Goal: Task Accomplishment & Management: Manage account settings

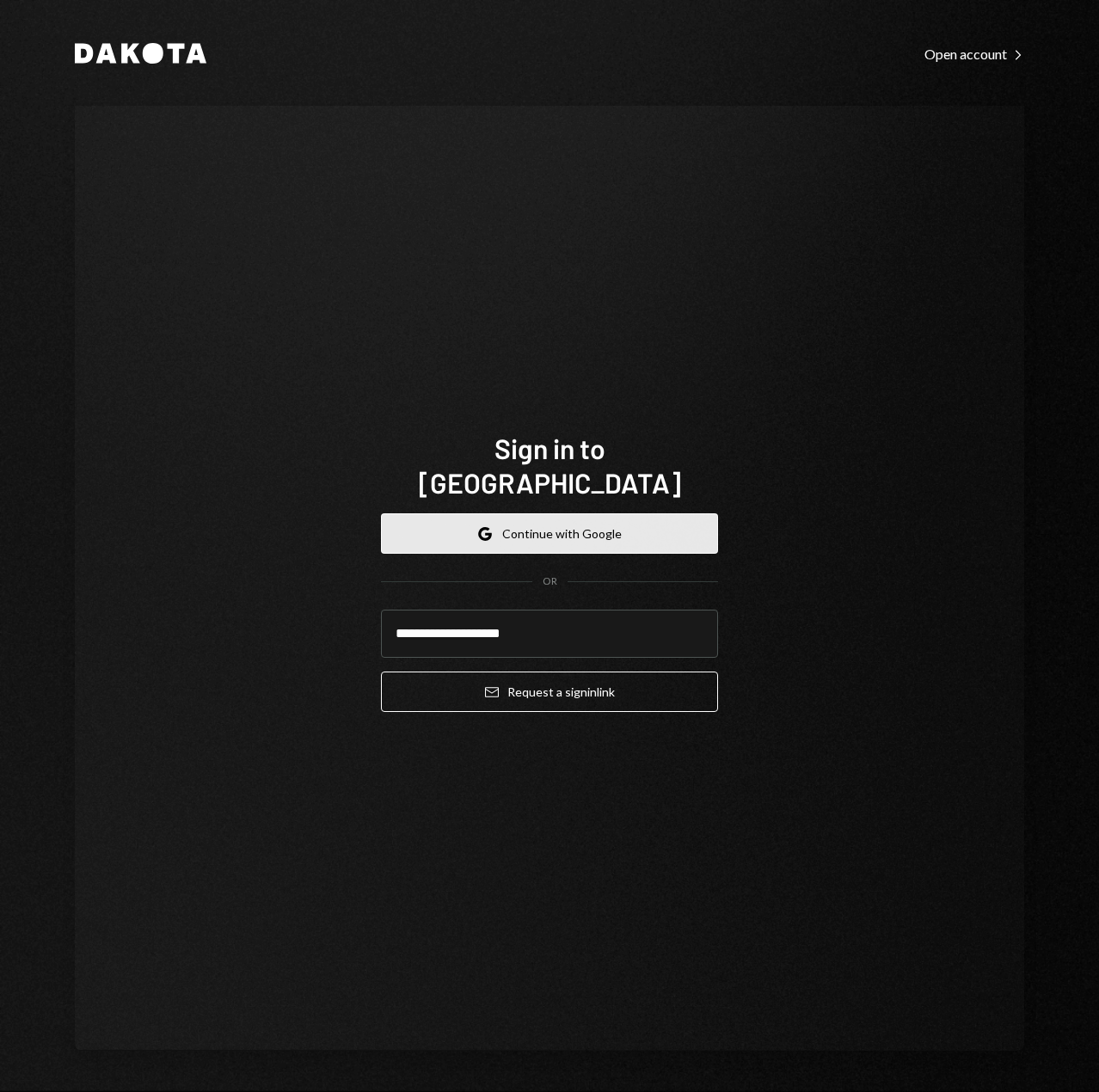
click at [571, 521] on button "Google Continue with Google" at bounding box center [549, 533] width 337 height 40
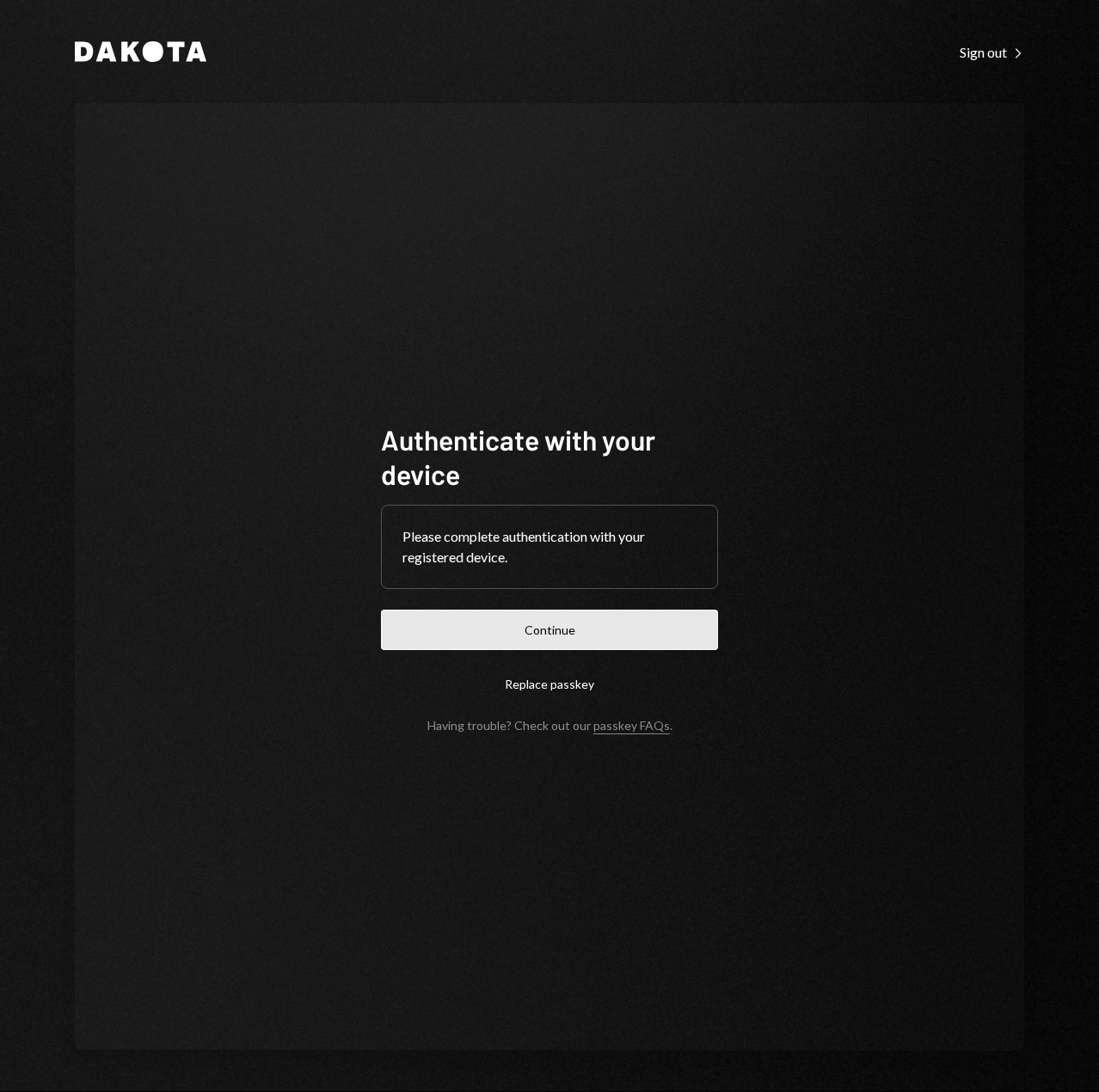
click at [619, 618] on button "Continue" at bounding box center [549, 629] width 337 height 40
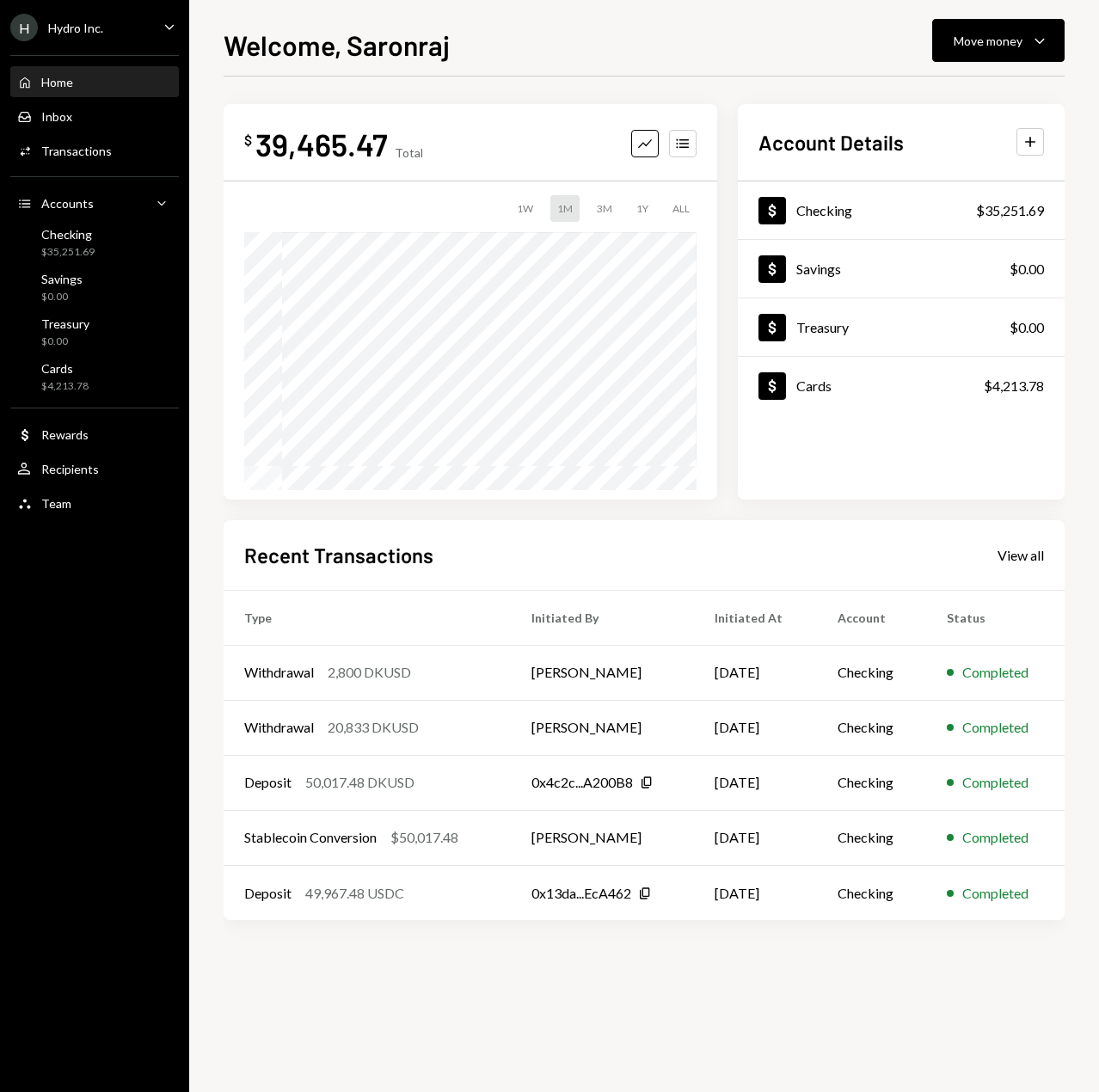
click at [172, 18] on icon "Caret Down" at bounding box center [169, 26] width 19 height 19
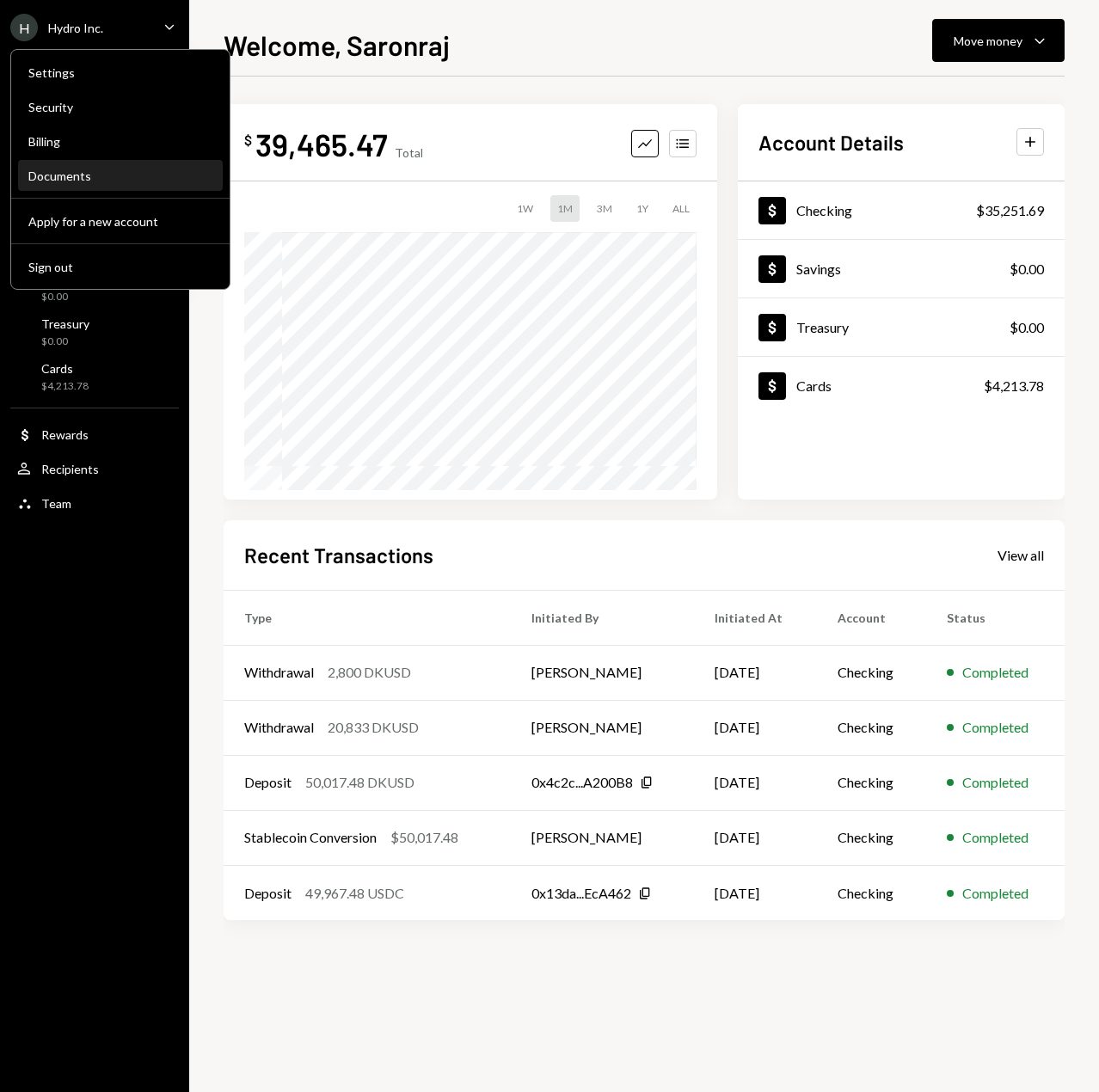
click at [61, 177] on div "Documents" at bounding box center [120, 176] width 184 height 15
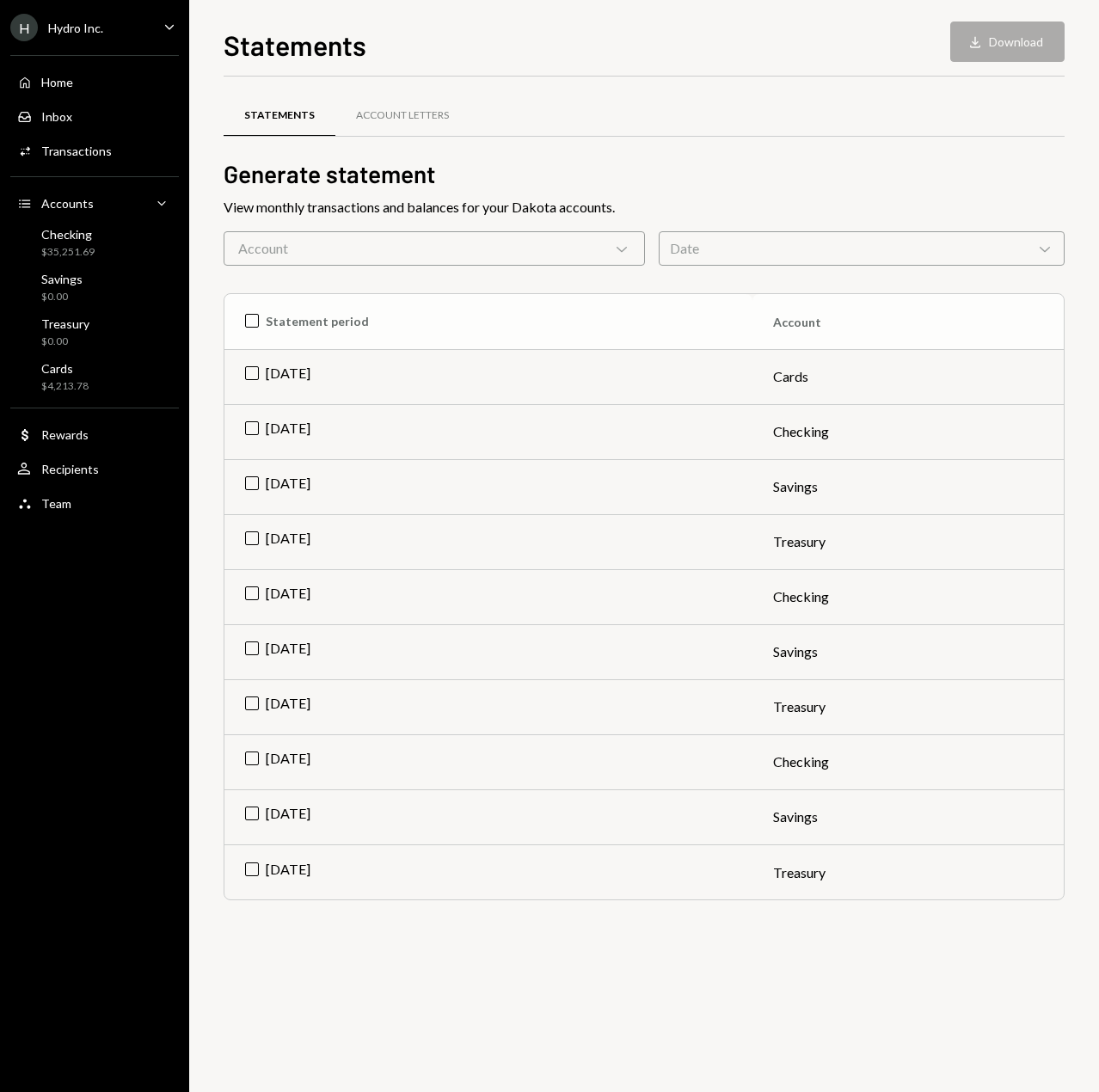
click at [252, 318] on th "Statement period" at bounding box center [488, 321] width 528 height 55
click at [1020, 38] on button "Download Download (10)" at bounding box center [996, 41] width 138 height 40
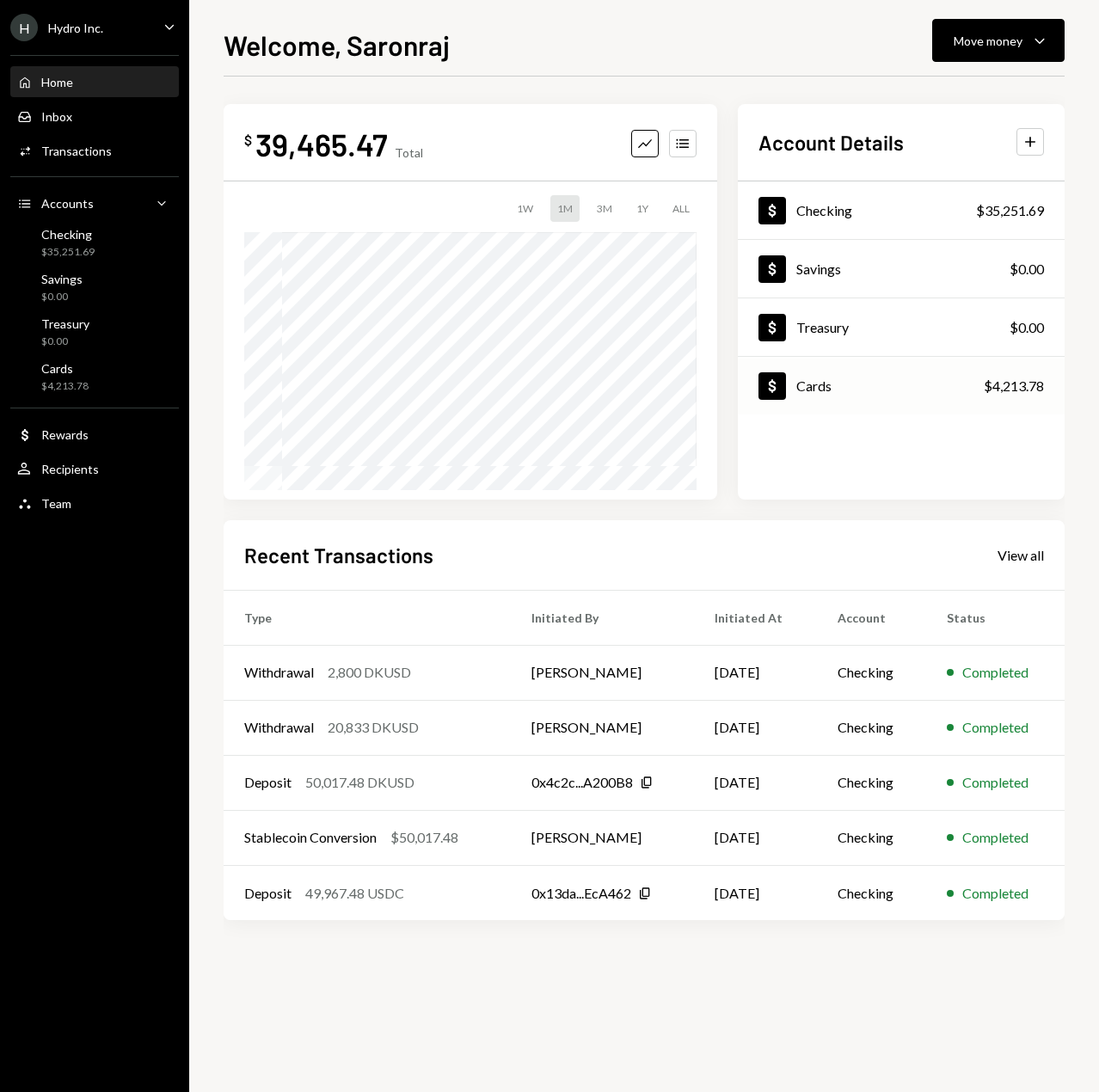
click at [844, 384] on div "Dollar Cards $4,213.78" at bounding box center [901, 385] width 327 height 56
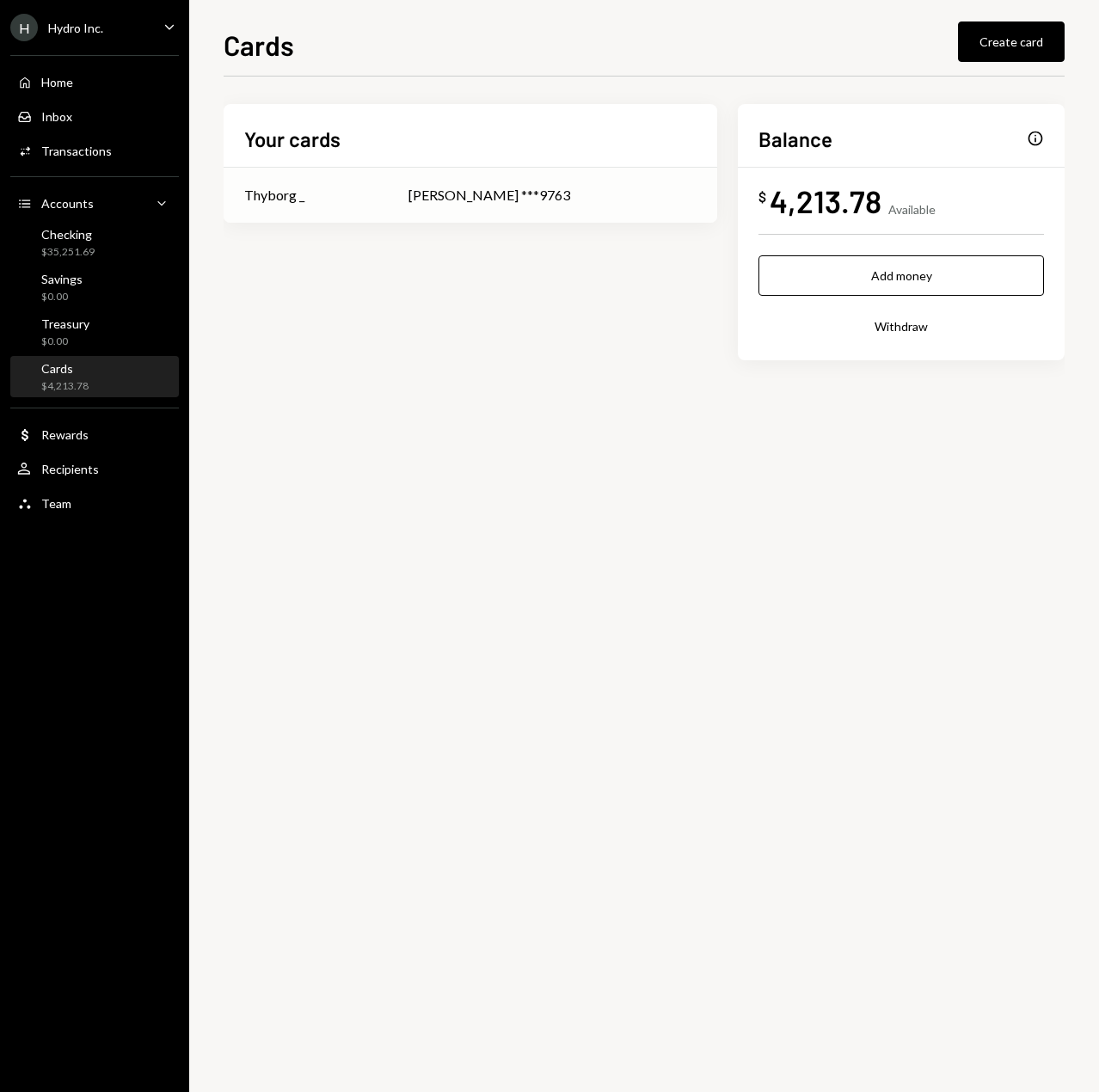
click at [570, 201] on div "[PERSON_NAME] ***9763" at bounding box center [551, 194] width 288 height 20
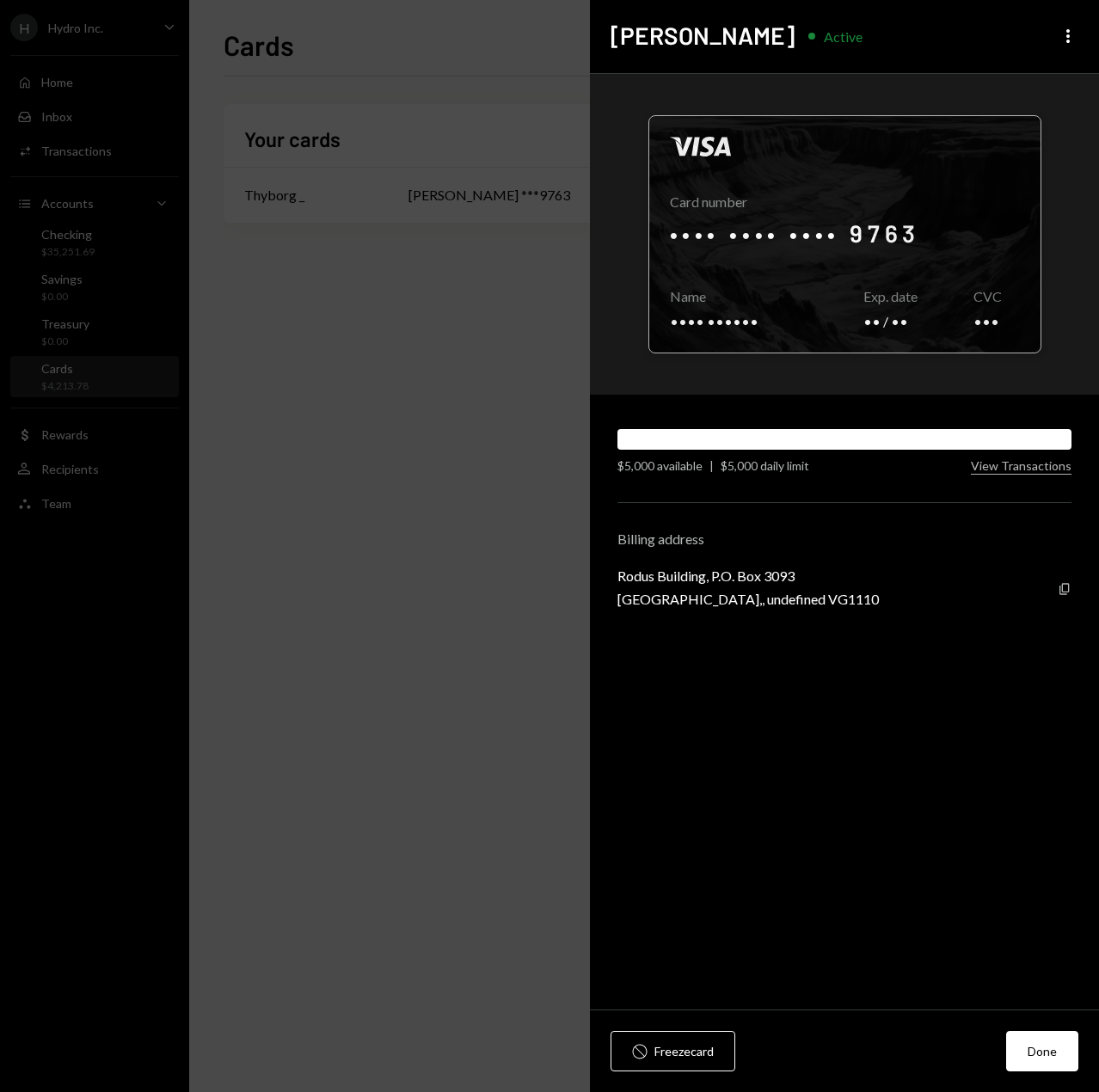
click at [1001, 225] on div at bounding box center [844, 234] width 391 height 236
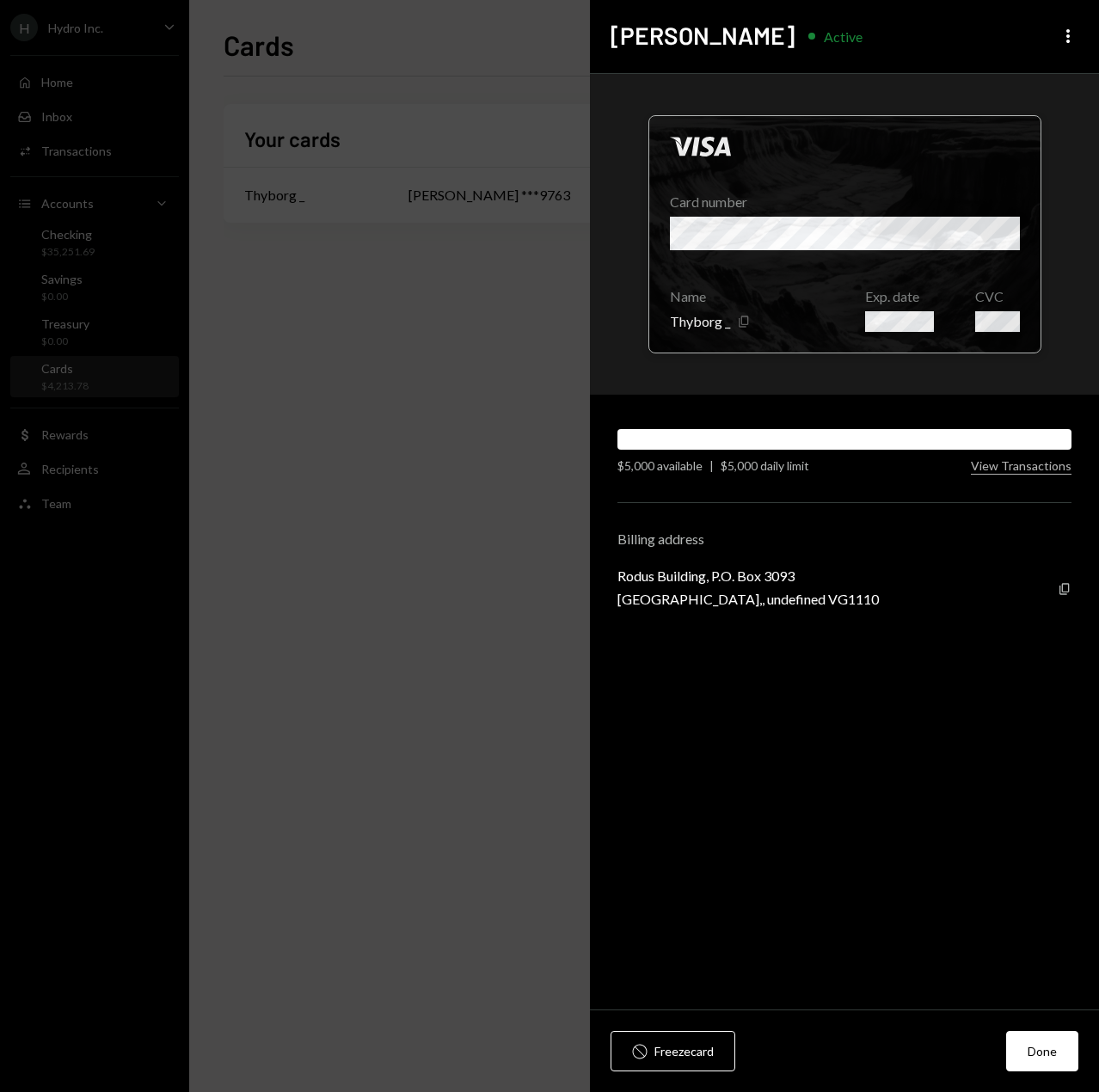
click at [739, 325] on icon "Copy" at bounding box center [744, 321] width 14 height 14
